Goal: Task Accomplishment & Management: Complete application form

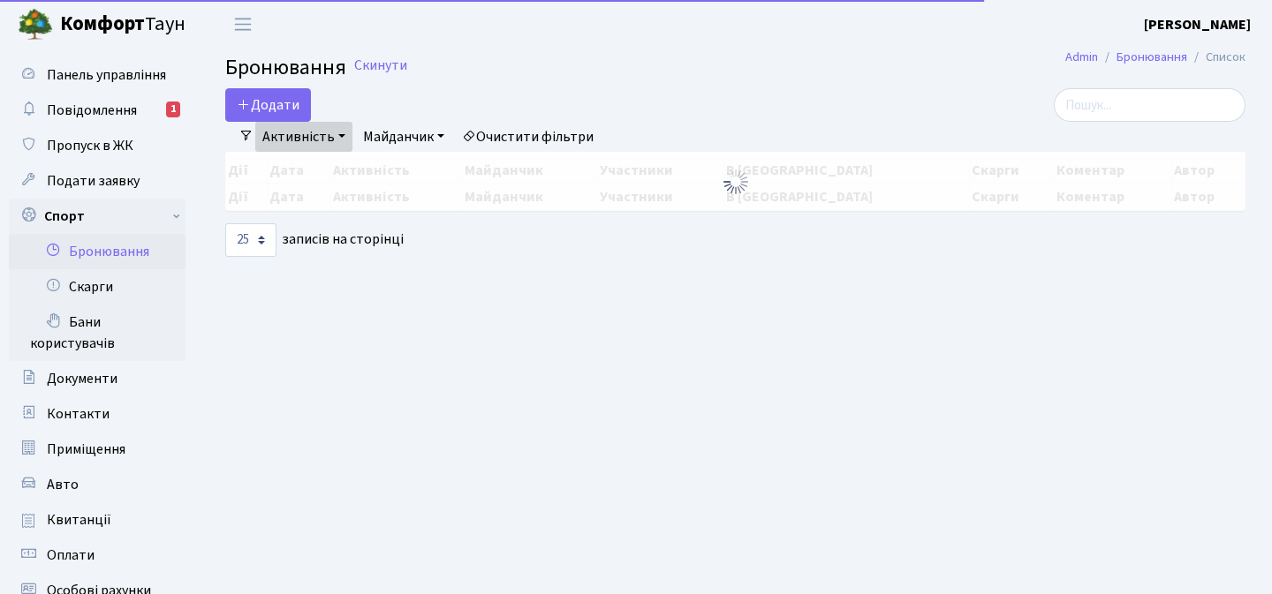
select select "25"
drag, startPoint x: 0, startPoint y: 0, endPoint x: 252, endPoint y: 167, distance: 302.0
click at [264, 96] on button "Додати" at bounding box center [268, 105] width 86 height 34
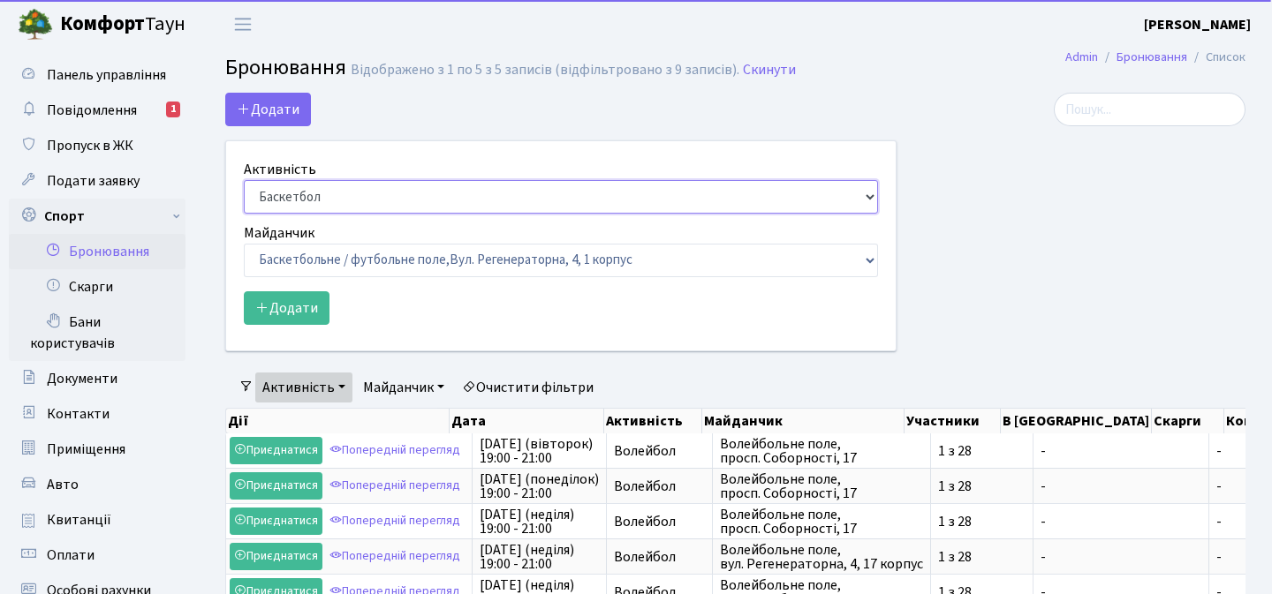
click at [316, 188] on select "Баскетбол Волейбол Йога Катання на роликах Настільний теніс Теніс Футбол Фітнес" at bounding box center [561, 197] width 634 height 34
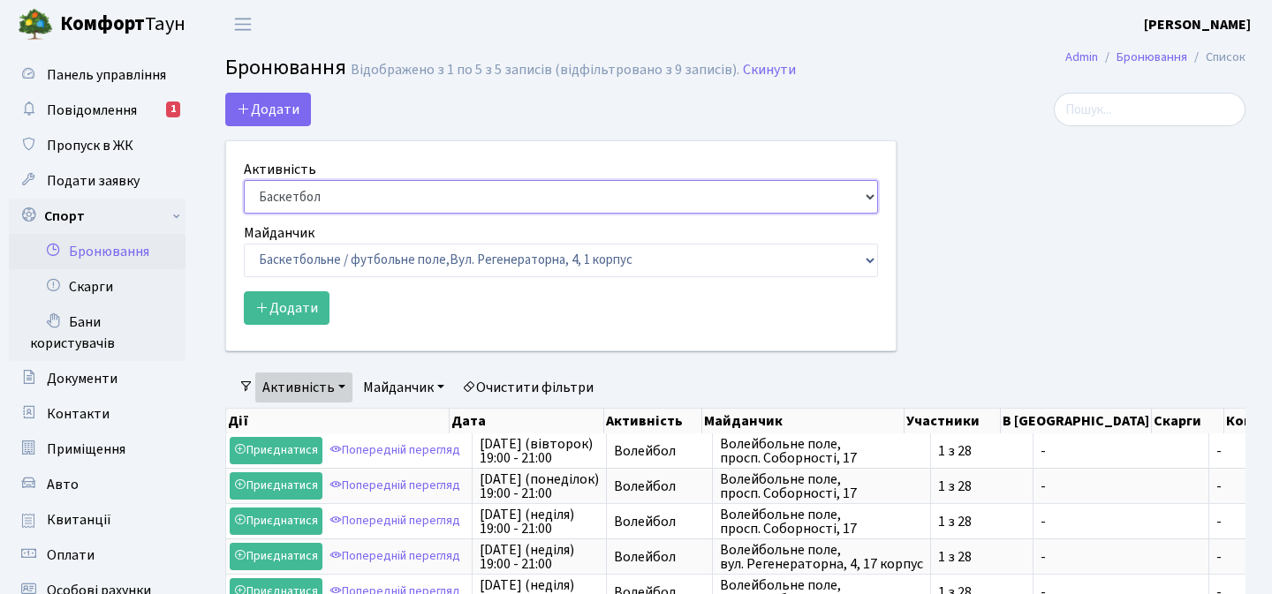
click at [244, 180] on select "Баскетбол Волейбол Йога Катання на роликах Настільний теніс Теніс Футбол Фітнес" at bounding box center [561, 197] width 634 height 34
click at [313, 223] on label "Майданчик" at bounding box center [279, 233] width 71 height 21
click at [313, 214] on select "Баскетбол Волейбол Йога Катання на роликах Настільний теніс Теніс Футбол Фітнес" at bounding box center [561, 197] width 634 height 34
click at [311, 193] on select "Баскетбол Волейбол Йога Катання на роликах Настільний теніс Теніс Футбол Фітнес" at bounding box center [561, 197] width 634 height 34
select select "4"
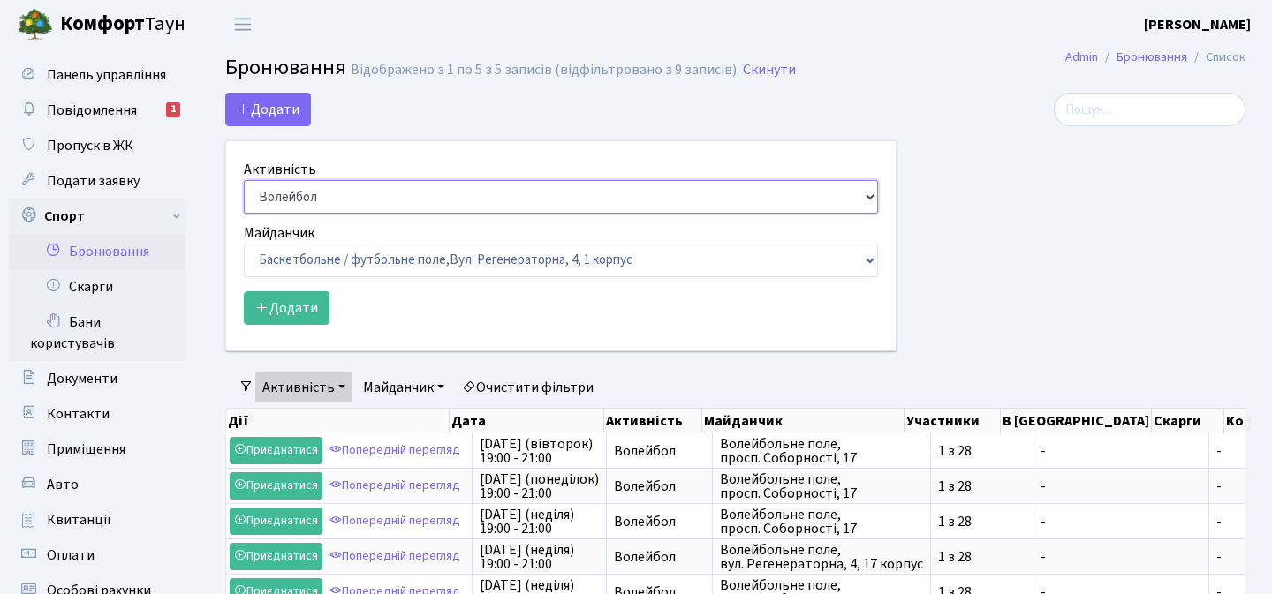
click at [244, 180] on select "Баскетбол Волейбол Йога Катання на роликах Настільний теніс Теніс Футбол Фітнес" at bounding box center [561, 197] width 634 height 34
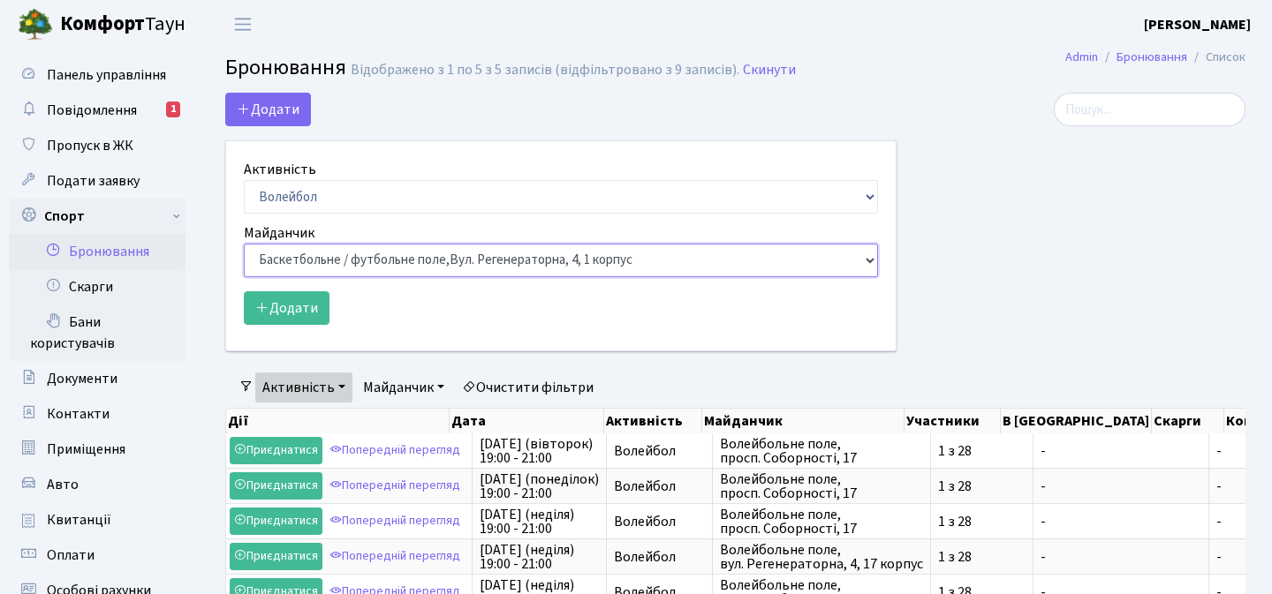
click at [344, 264] on select "Баскетбольне / футбольне поле, Вул. Регенераторна, 4, 1 корпус Баскетбольне пол…" at bounding box center [561, 261] width 634 height 34
select select "4"
click at [244, 244] on select "Баскетбольне / футбольне поле, Вул. Регенераторна, 4, 1 корпус Баскетбольне пол…" at bounding box center [561, 261] width 634 height 34
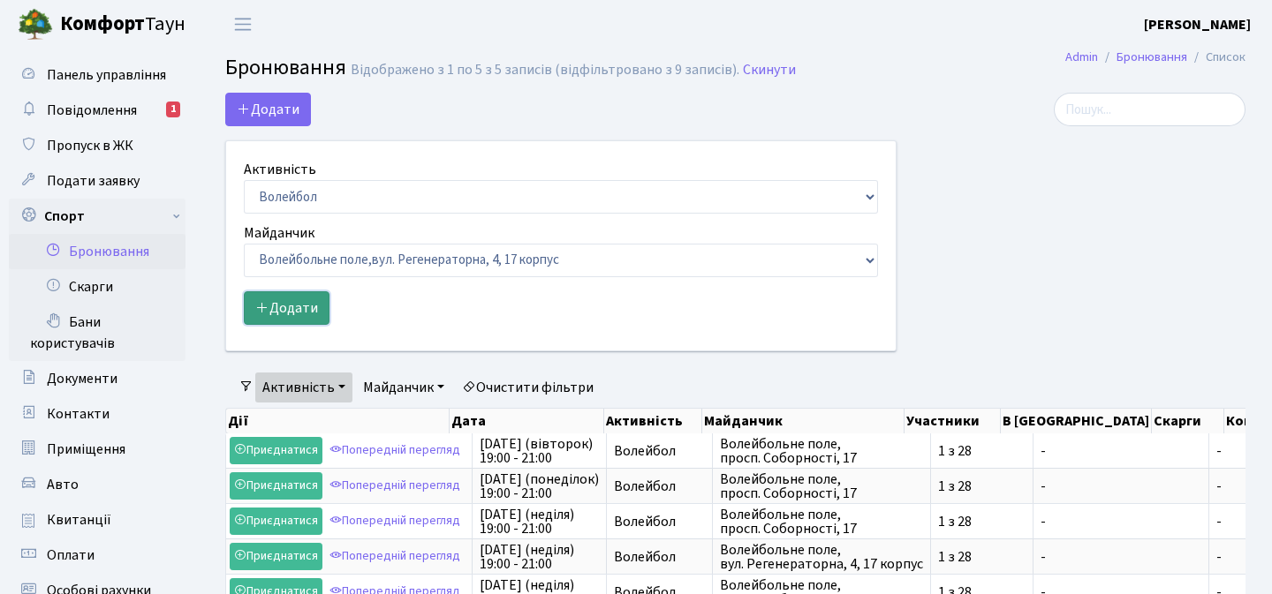
click at [297, 309] on button "Додати" at bounding box center [287, 308] width 86 height 34
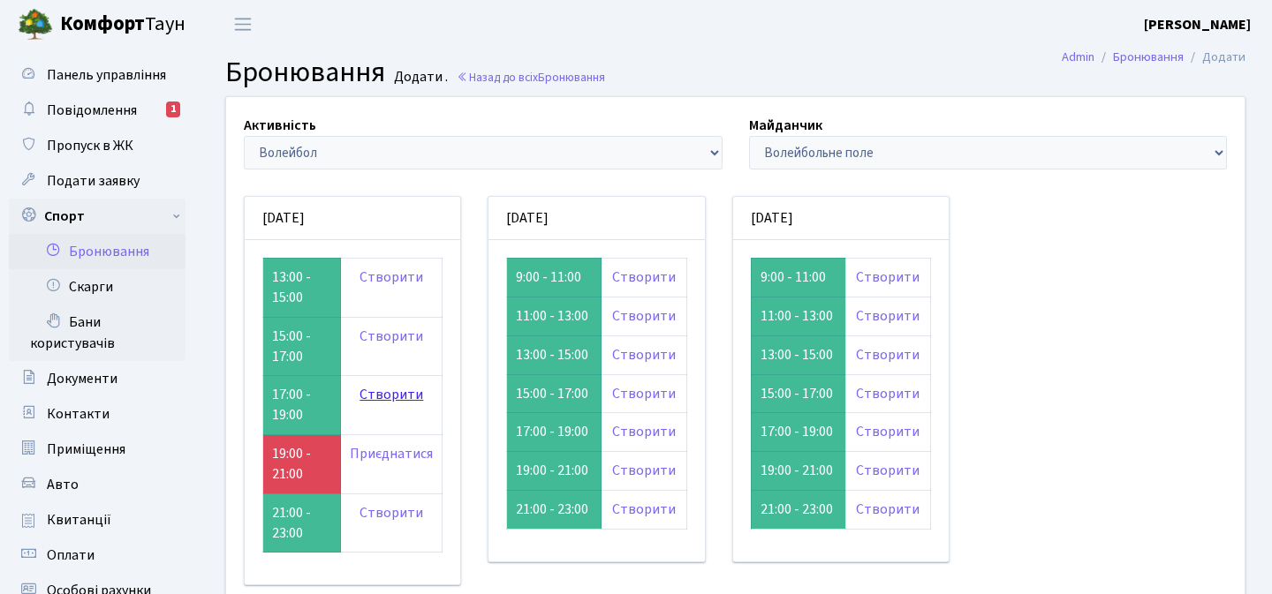
click at [379, 395] on link "Створити" at bounding box center [391, 394] width 64 height 19
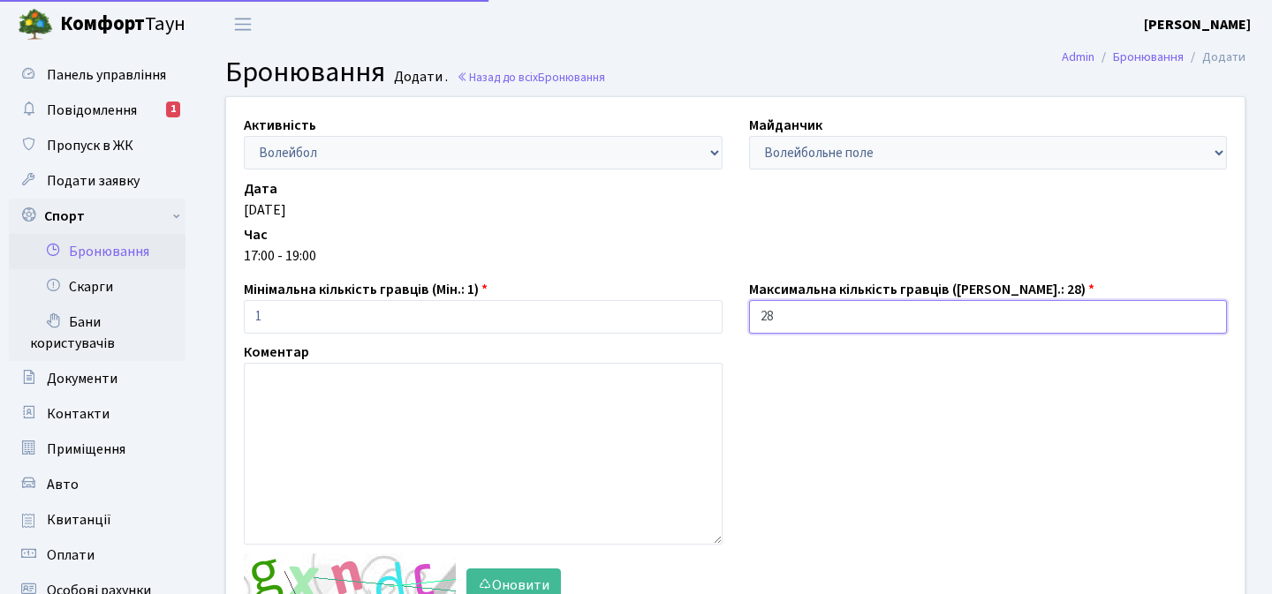
click at [797, 315] on input "28" at bounding box center [988, 317] width 479 height 34
type input "2"
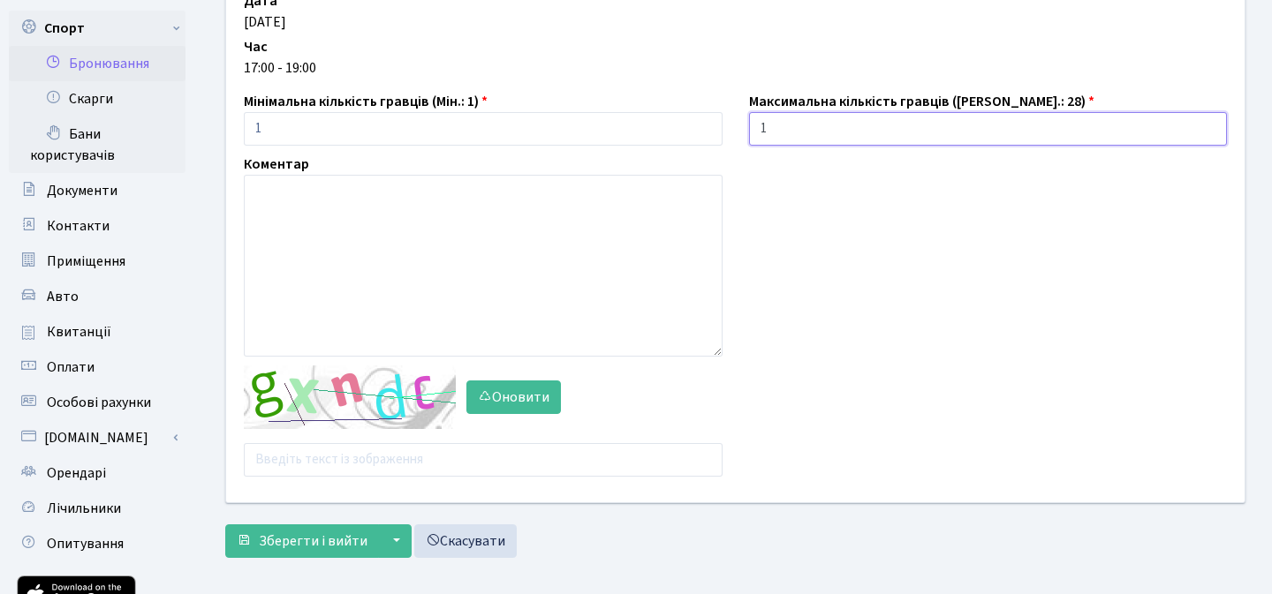
scroll to position [234, 0]
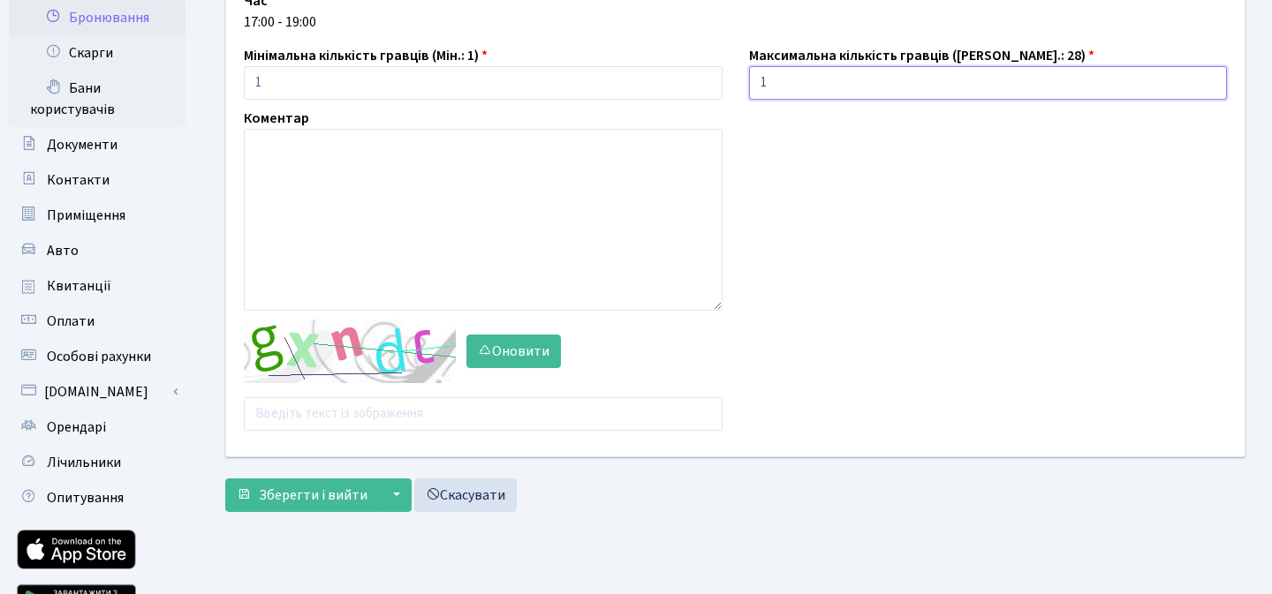
type input "1"
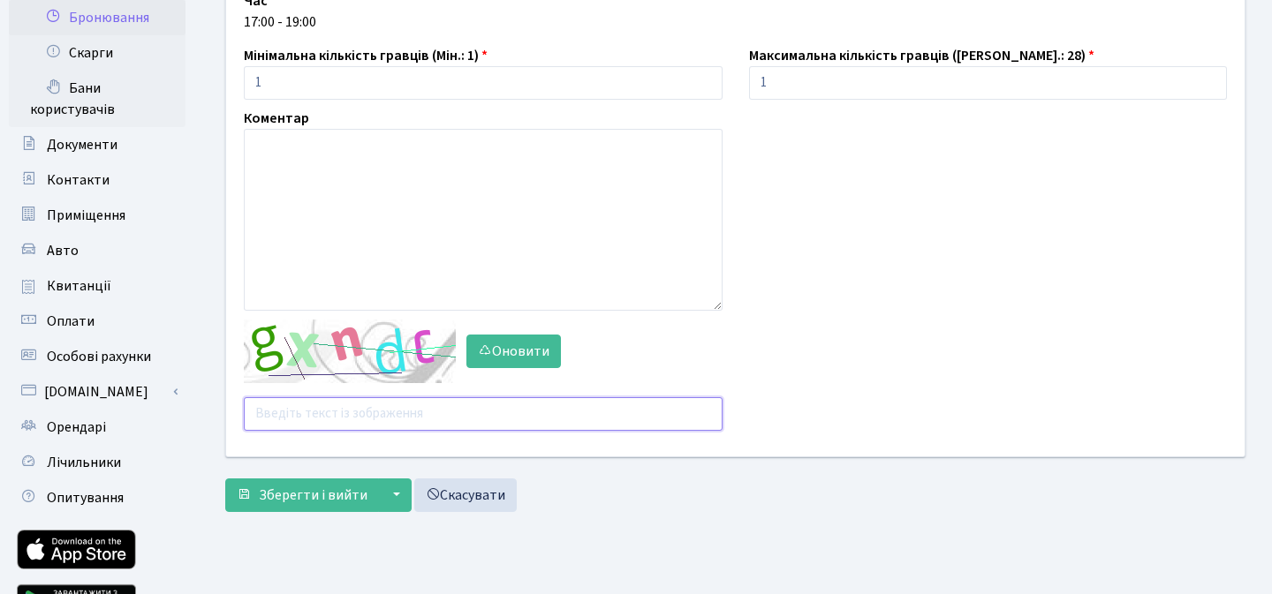
click at [354, 414] on input "text" at bounding box center [483, 414] width 479 height 34
type input "q2ht2"
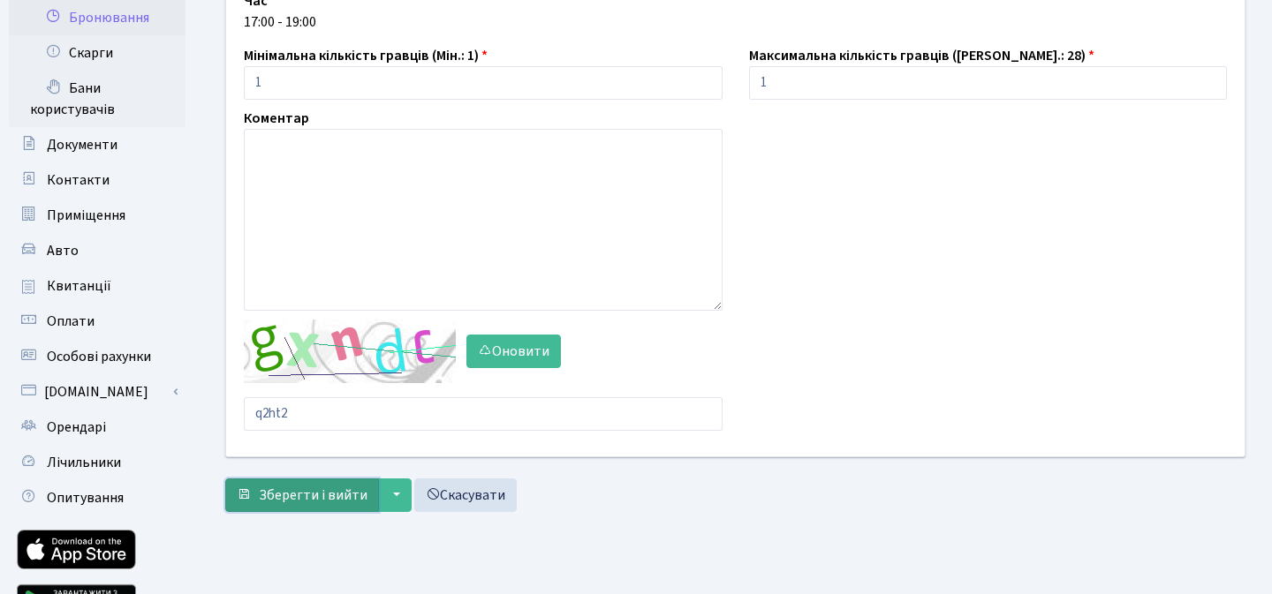
click at [310, 496] on span "Зберегти і вийти" at bounding box center [313, 495] width 109 height 19
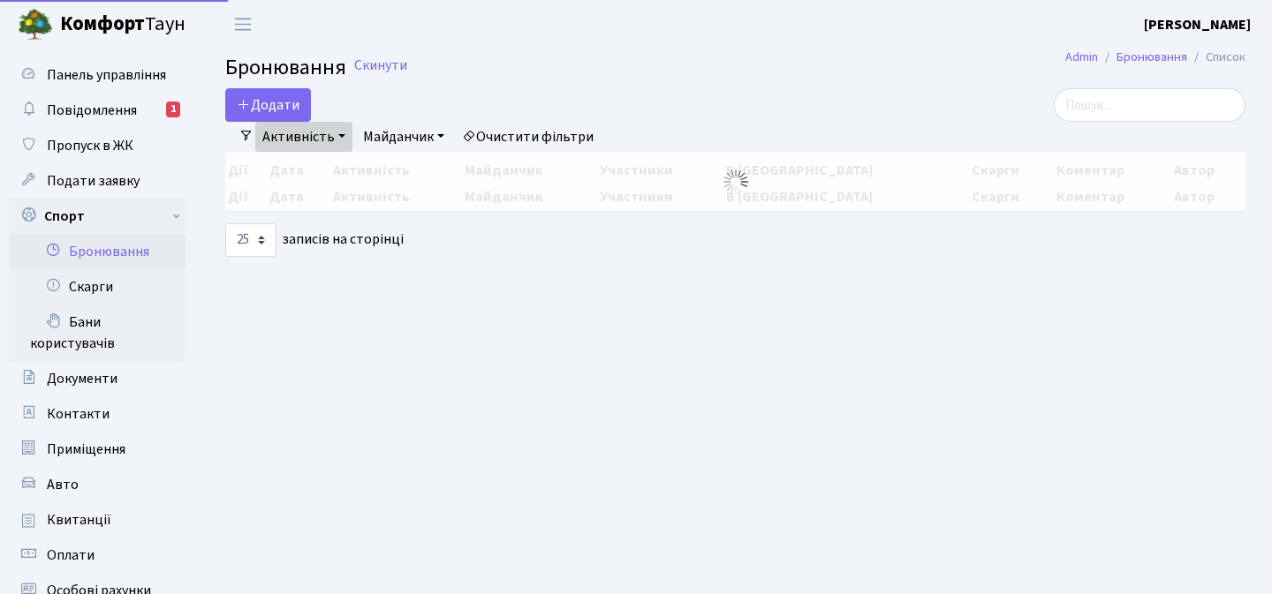
select select "25"
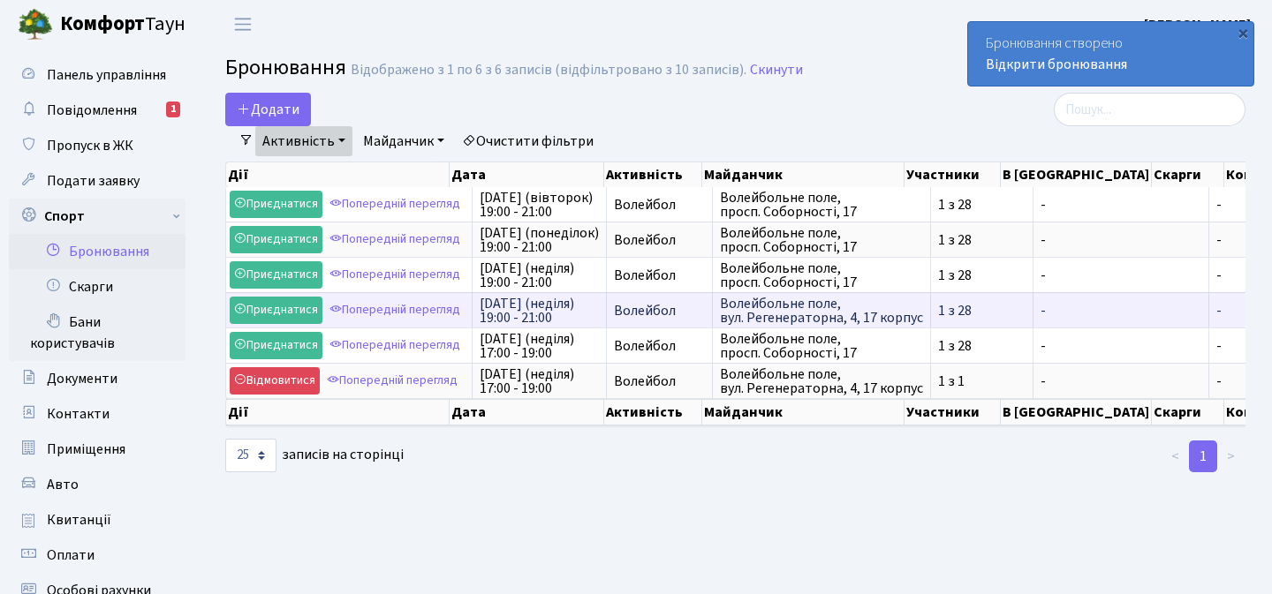
scroll to position [0, 273]
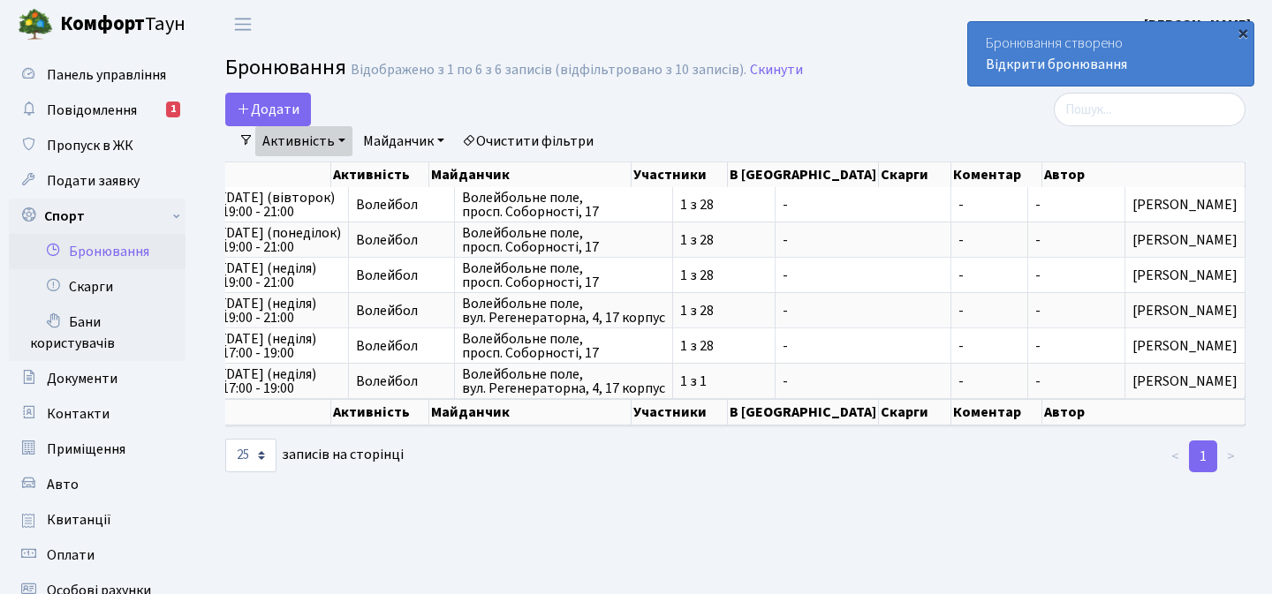
click at [1242, 34] on div "×" at bounding box center [1243, 33] width 18 height 18
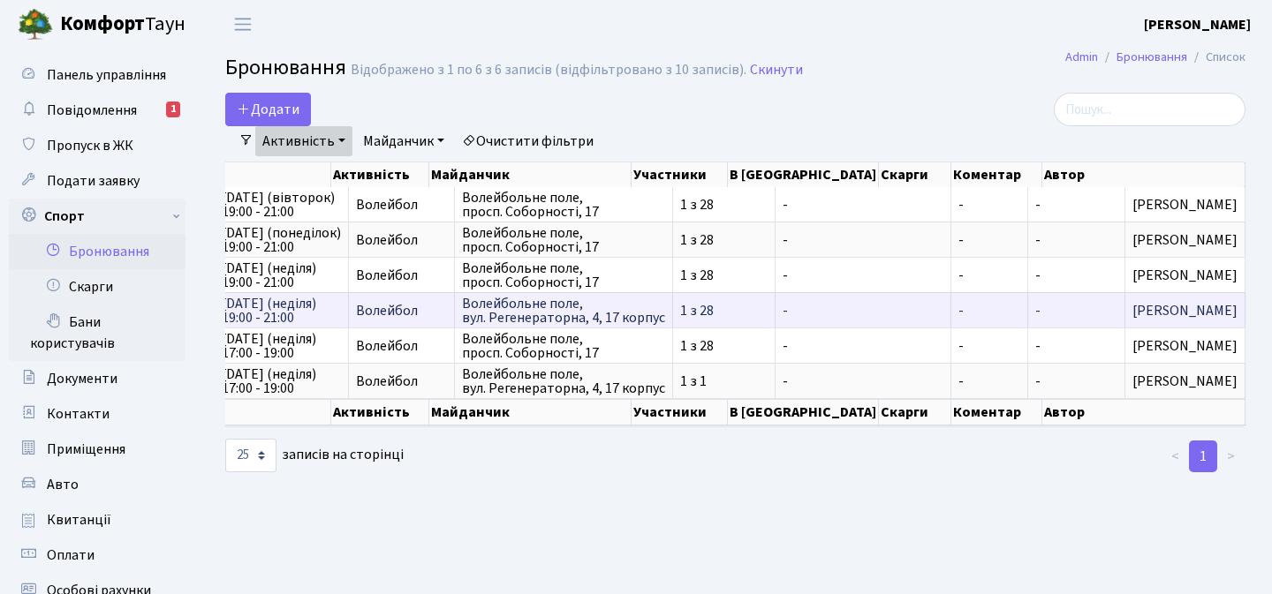
scroll to position [0, 0]
